Goal: Information Seeking & Learning: Learn about a topic

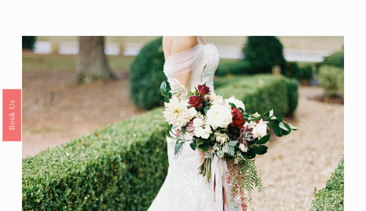
scroll to position [737, 0]
